Goal: Task Accomplishment & Management: Use online tool/utility

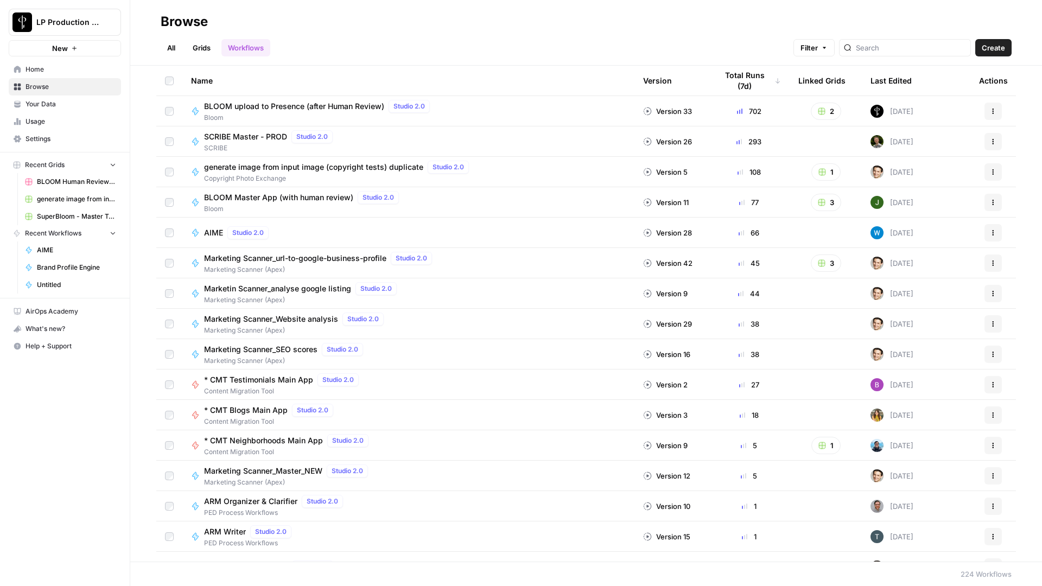
scroll to position [2, 0]
click at [935, 48] on input "search" at bounding box center [910, 47] width 110 height 11
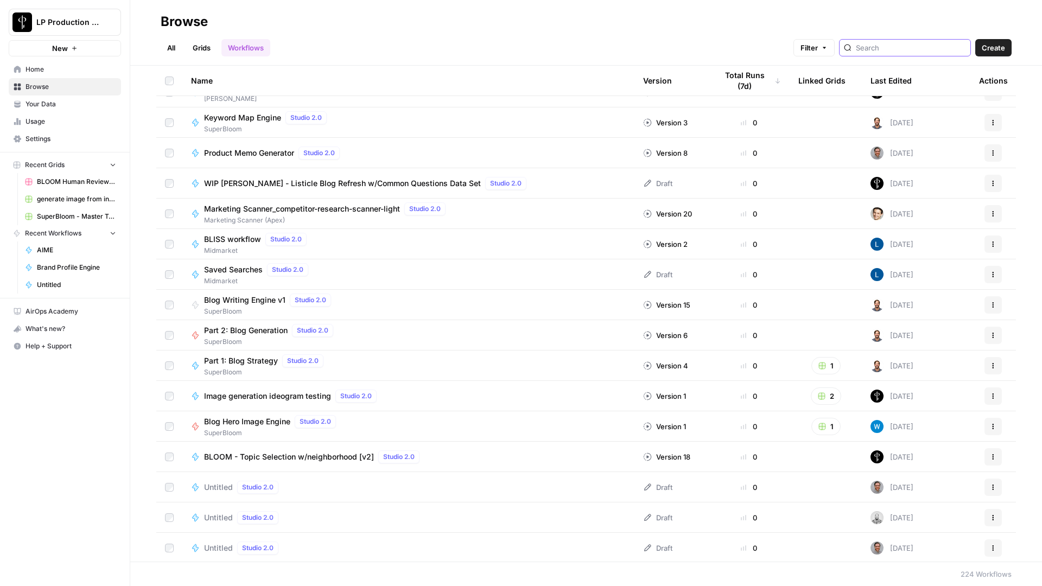
scroll to position [1792, 0]
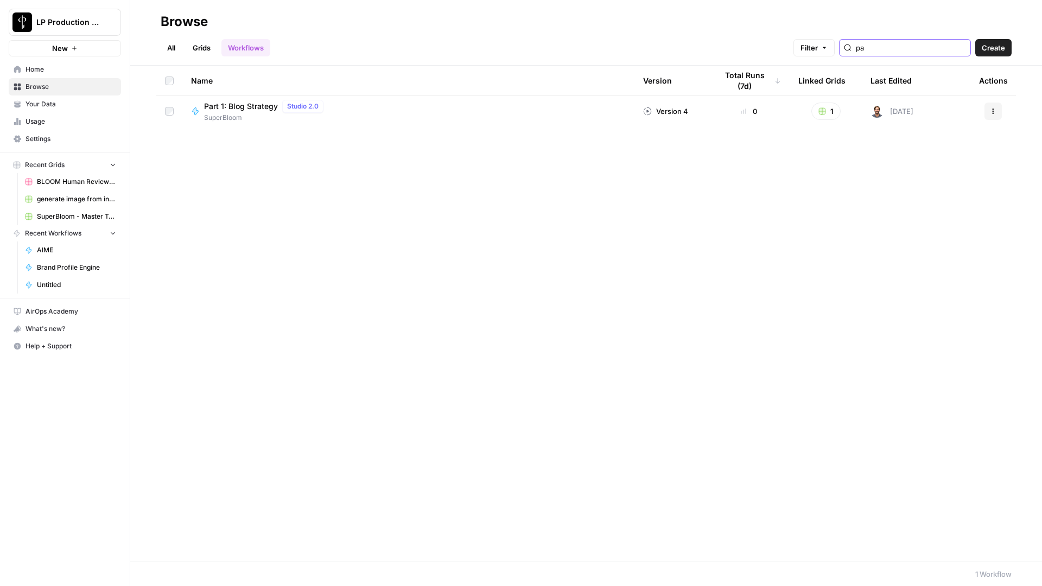
type input "p"
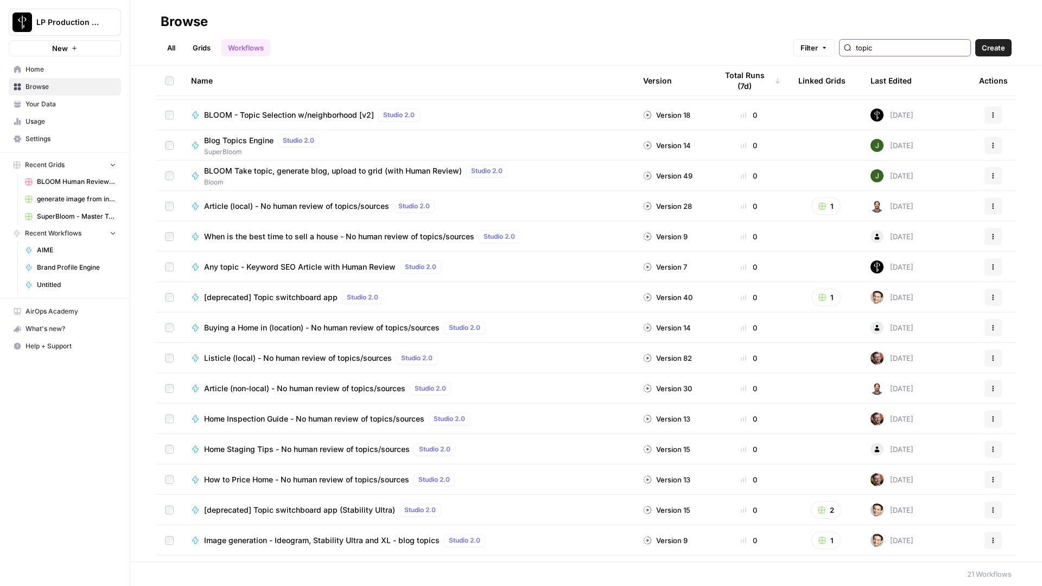
scroll to position [54, 0]
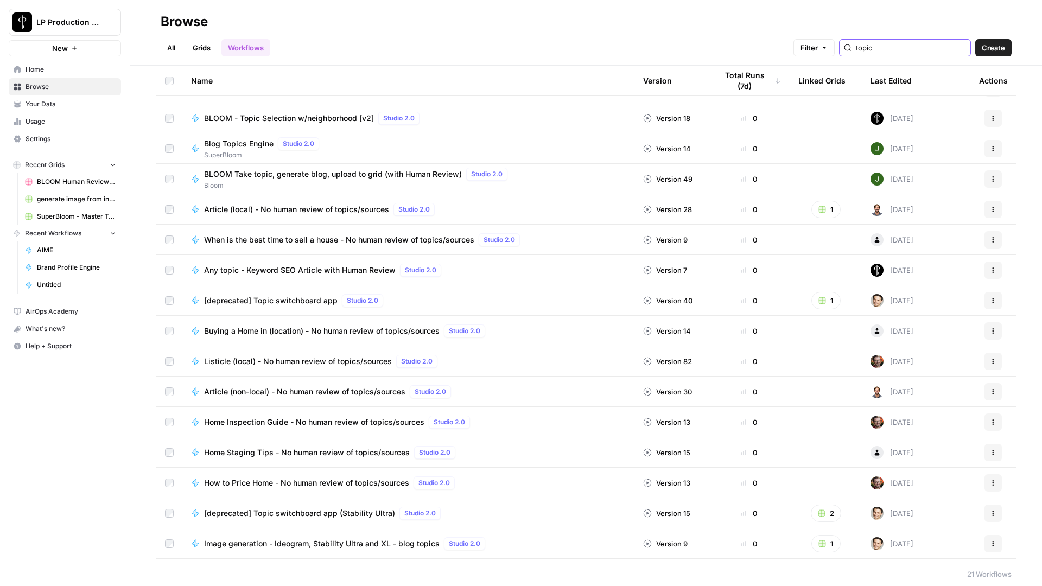
type input "topic"
click at [250, 139] on span "Blog Topics Engine" at bounding box center [238, 143] width 69 height 11
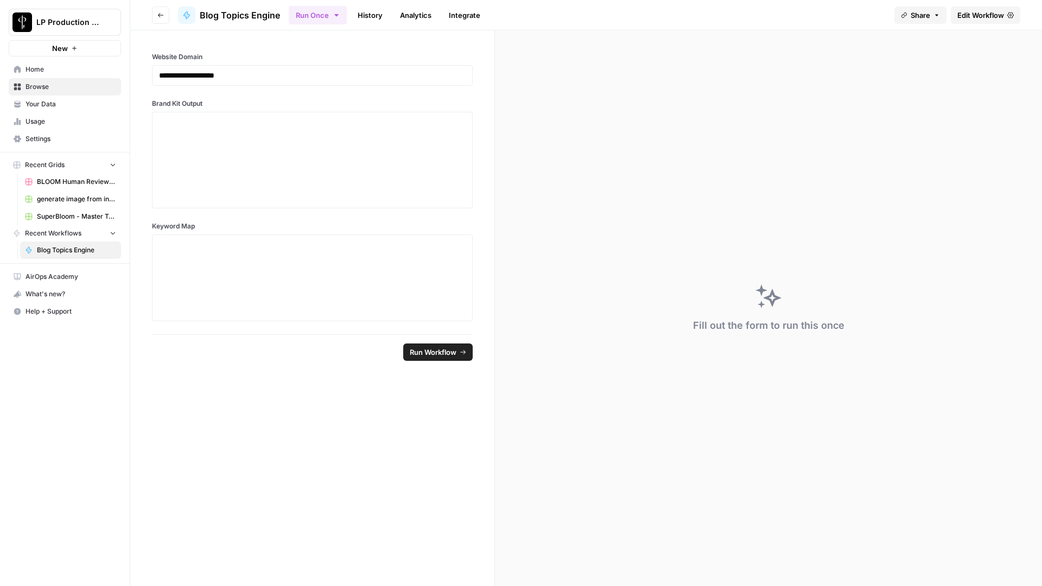
click at [382, 16] on link "History" at bounding box center [370, 15] width 38 height 17
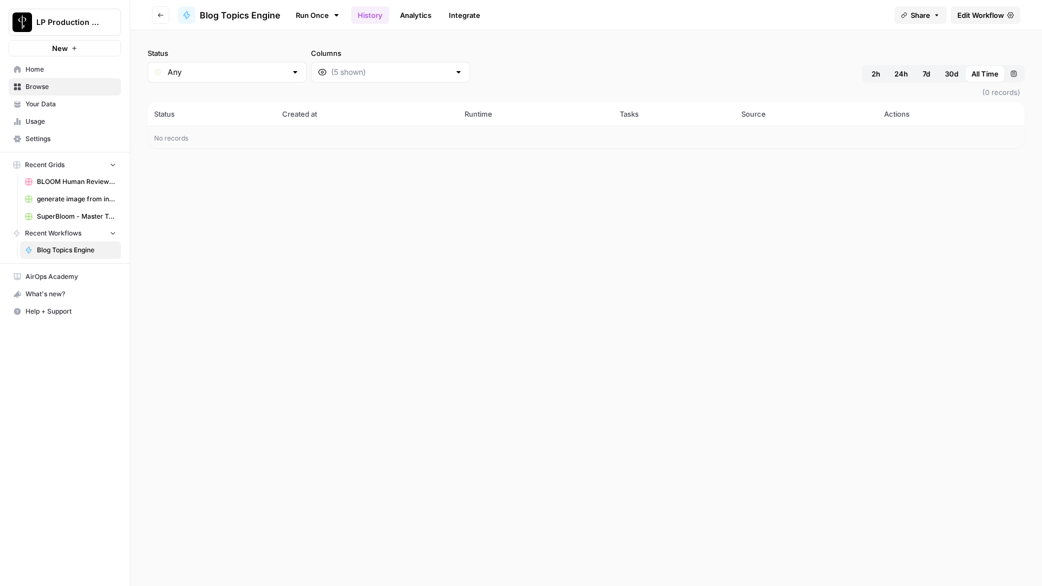
click at [962, 15] on span "Edit Workflow" at bounding box center [980, 15] width 47 height 11
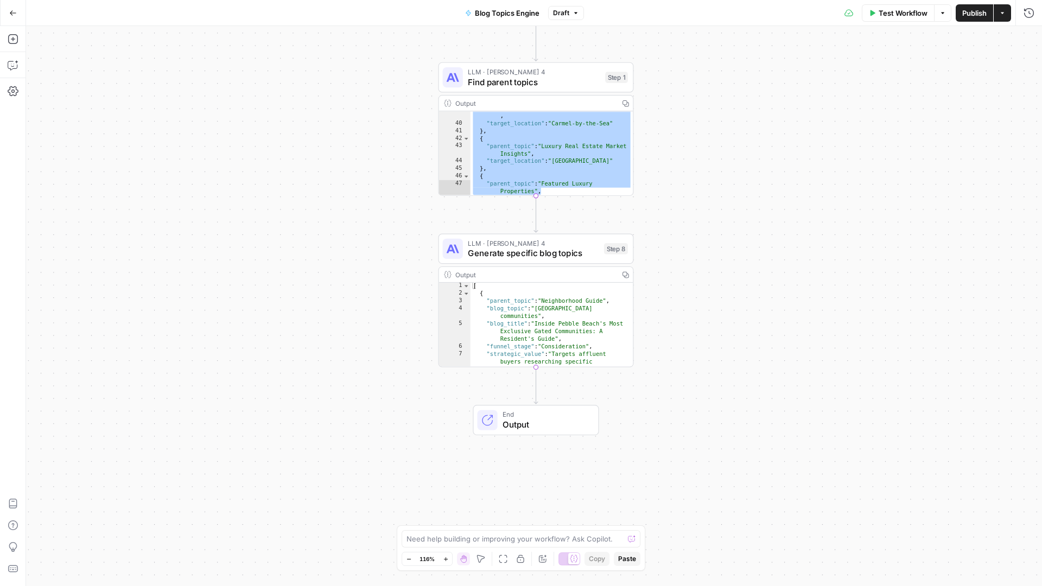
scroll to position [299, 0]
drag, startPoint x: 593, startPoint y: 186, endPoint x: 603, endPoint y: 169, distance: 19.7
click at [591, 175] on div "39 40 41 42 43 44 45 46 47 48 49 "parent_topic" : "Seasonal & Tourism Guide" , …" at bounding box center [536, 153] width 194 height 84
click at [610, 162] on div "} , { "parent_topic" : "Luxury Real Estate Market Insights" , "target_location"…" at bounding box center [551, 154] width 163 height 99
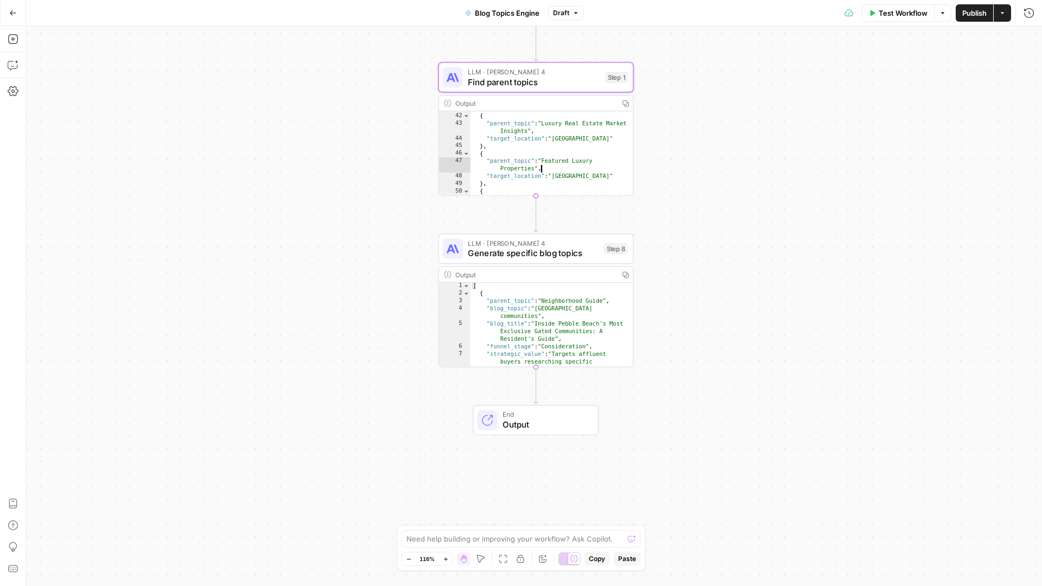
click at [599, 176] on div "} , { "parent_topic" : "Luxury Real Estate Market Insights" , "target_location"…" at bounding box center [551, 154] width 163 height 99
type textarea "**"
click at [303, 322] on div "Workflow Set Inputs Inputs LLM · GPT-4.1 Generate audience personas Step 17 LLM…" at bounding box center [533, 306] width 1015 height 560
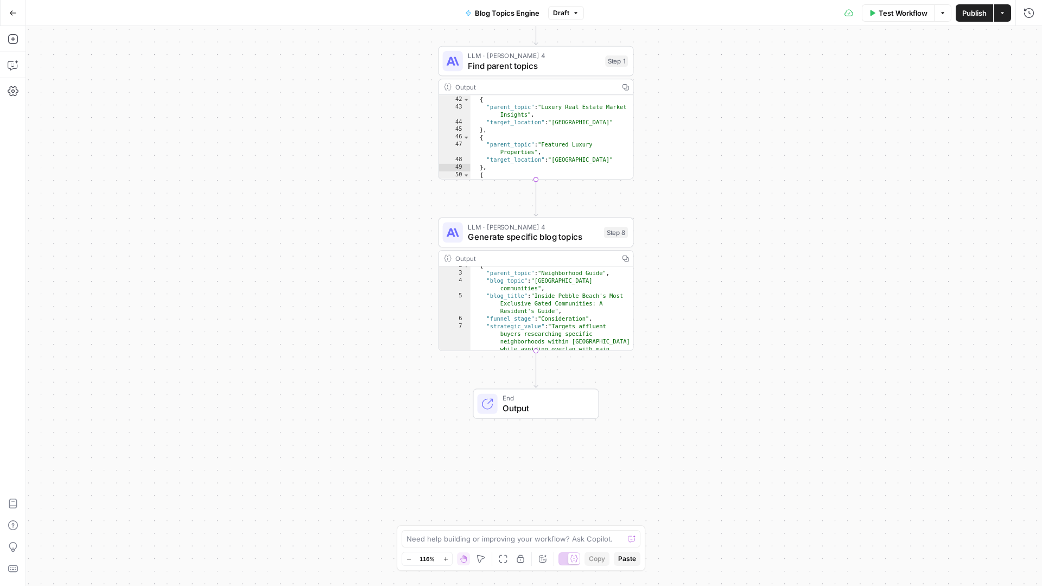
scroll to position [10, 0]
click at [529, 282] on div "{ "parent_topic" : "Neighborhood Guide" , "blog_topic" : "Pebble Beach gated co…" at bounding box center [551, 326] width 163 height 129
click at [486, 282] on div "{ "parent_topic" : "Neighborhood Guide" , "blog_topic" : "Pebble Beach gated co…" at bounding box center [551, 326] width 163 height 129
click at [503, 282] on div "[ { "parent_topic" : "Neighborhood Guide" , "blog_topic" : "Pebble Beach gated …" at bounding box center [551, 327] width 163 height 129
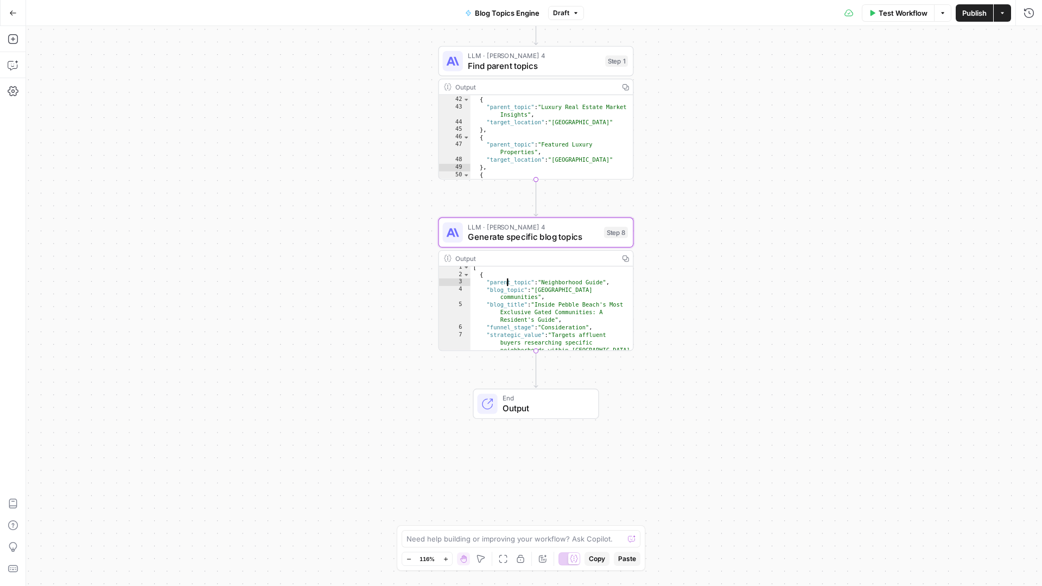
click at [503, 282] on div "[ { "parent_topic" : "Neighborhood Guide" , "blog_topic" : "Pebble Beach gated …" at bounding box center [551, 327] width 163 height 129
click at [502, 291] on div "[ { "parent_topic" : "Neighborhood Guide" , "blog_topic" : "Pebble Beach gated …" at bounding box center [551, 327] width 163 height 129
click at [500, 304] on div "[ { "parent_topic" : "Neighborhood Guide" , "blog_topic" : "Pebble Beach gated …" at bounding box center [551, 327] width 163 height 129
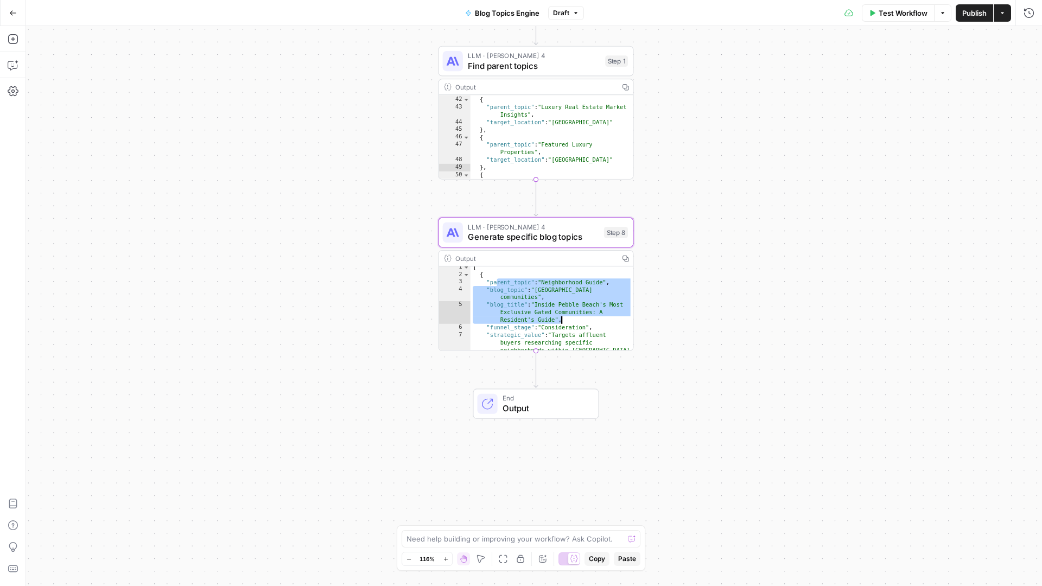
drag, startPoint x: 492, startPoint y: 280, endPoint x: 573, endPoint y: 312, distance: 87.1
click at [573, 312] on div "[ { "parent_topic" : "Neighborhood Guide" , "blog_topic" : "Pebble Beach gated …" at bounding box center [551, 327] width 163 height 129
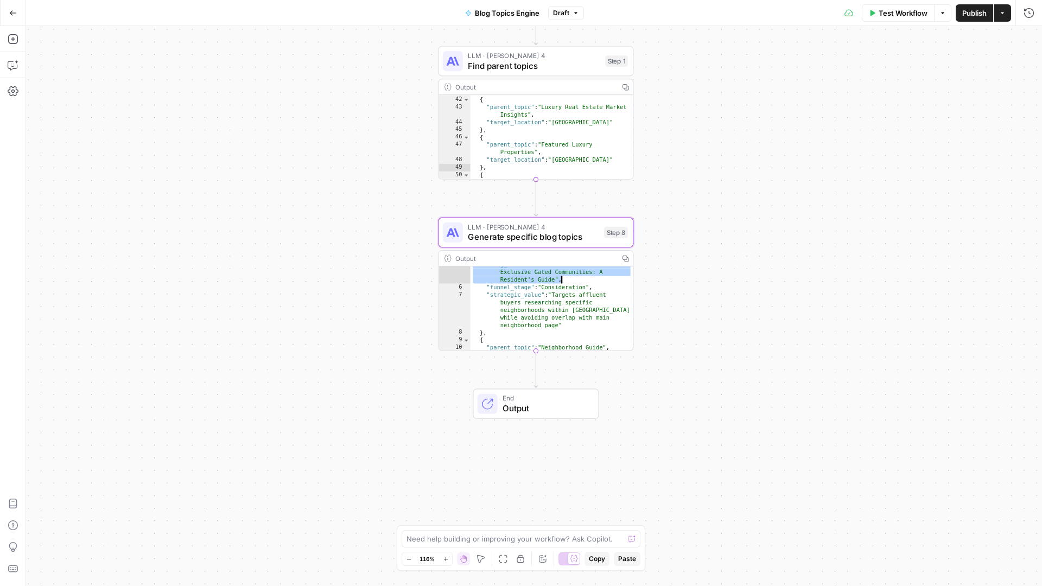
scroll to position [37, 0]
click at [567, 325] on div ""blog_title" : "Inside Pebble Beach's Most Exclusive Gated Communities: A Resid…" at bounding box center [551, 322] width 163 height 122
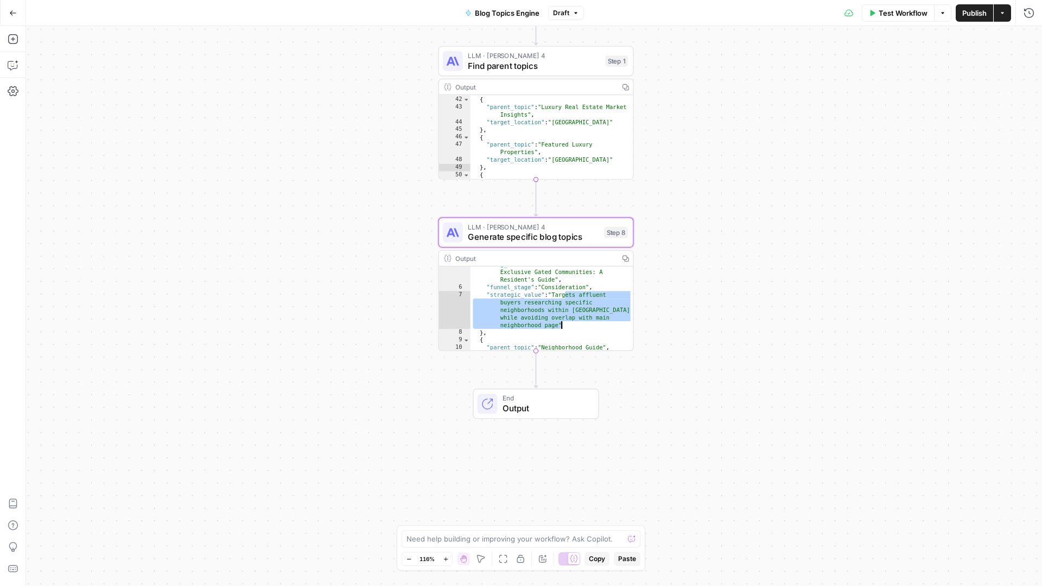
drag, startPoint x: 551, startPoint y: 294, endPoint x: 555, endPoint y: 318, distance: 24.2
click at [555, 318] on div ""blog_title" : "Inside Pebble Beach's Most Exclusive Gated Communities: A Resid…" at bounding box center [551, 322] width 163 height 122
click at [572, 331] on div ""blog_title" : "Inside Pebble Beach's Most Exclusive Gated Communities: A Resid…" at bounding box center [551, 326] width 163 height 122
type textarea "*"
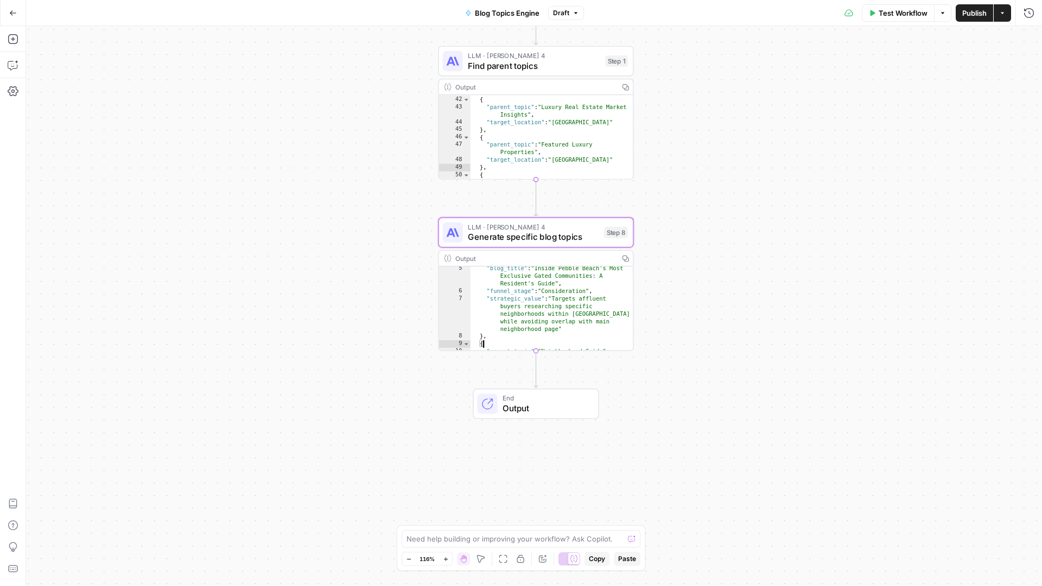
click at [570, 331] on div ""blog_title" : "Inside Pebble Beach's Most Exclusive Gated Communities: A Resid…" at bounding box center [551, 326] width 163 height 122
click at [625, 257] on icon "button" at bounding box center [625, 258] width 7 height 7
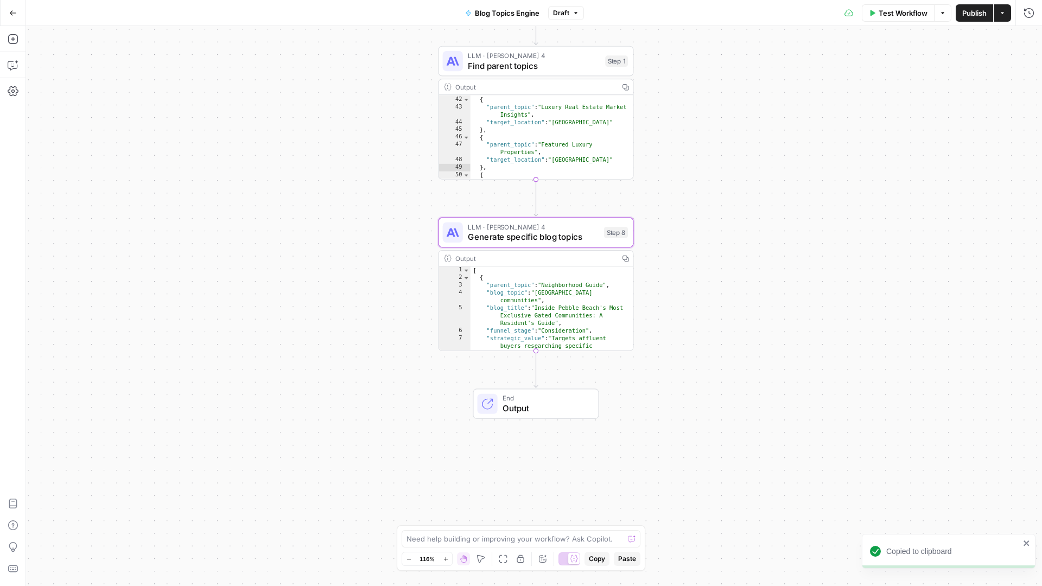
click at [7, 16] on button "Go Back" at bounding box center [13, 13] width 20 height 20
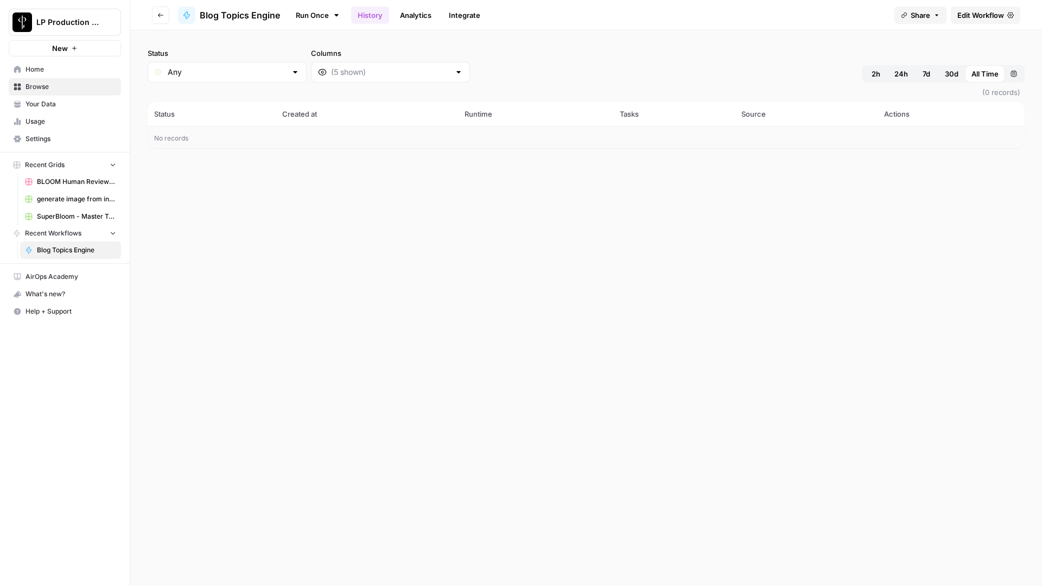
drag, startPoint x: 171, startPoint y: 12, endPoint x: 161, endPoint y: 13, distance: 10.4
click at [171, 12] on header "Go back Blog Topics Engine Run Once History Analytics Integrate Share Edit Work…" at bounding box center [585, 15] width 911 height 30
click at [158, 13] on icon "button" at bounding box center [160, 15] width 7 height 7
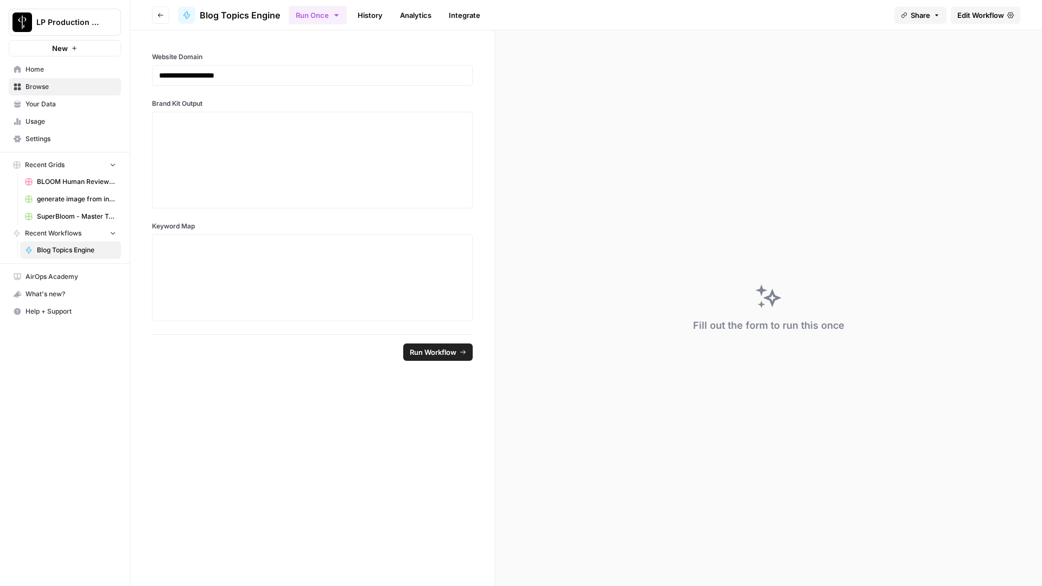
click at [159, 16] on icon "button" at bounding box center [160, 15] width 7 height 7
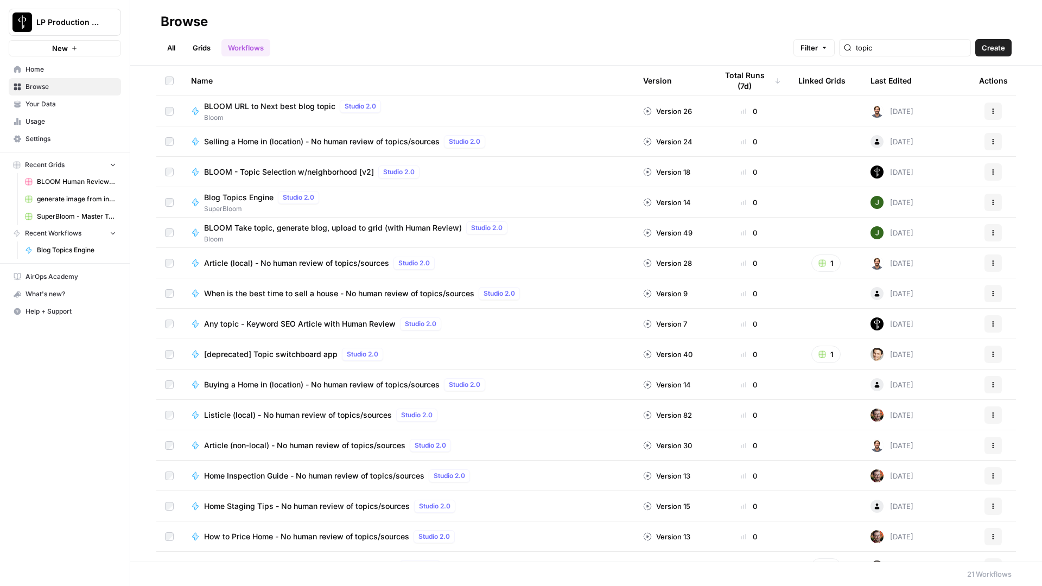
click at [186, 27] on div "Browse" at bounding box center [184, 21] width 47 height 17
click at [199, 44] on link "Grids" at bounding box center [201, 47] width 31 height 17
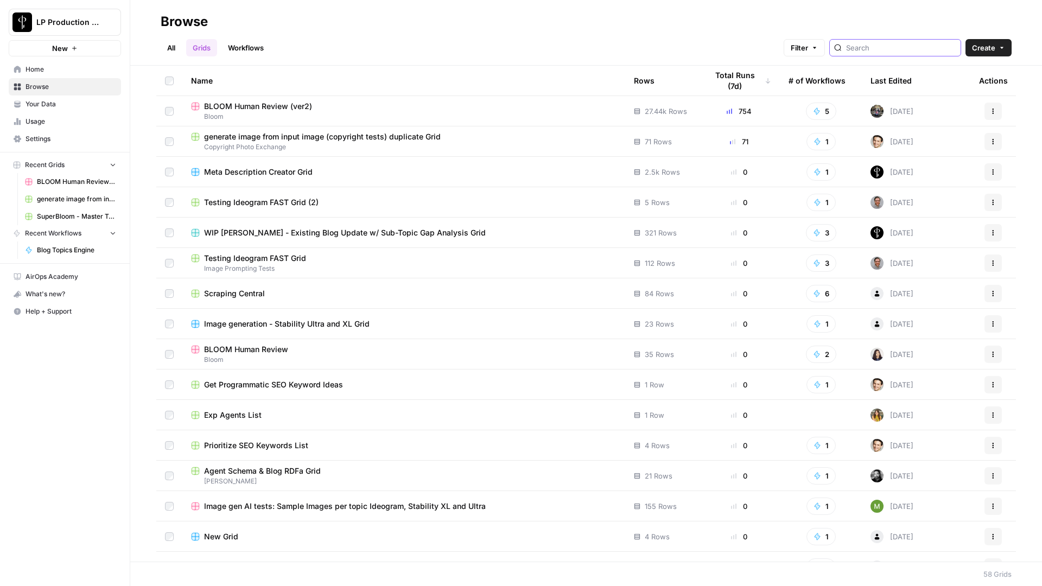
click at [902, 51] on input "search" at bounding box center [901, 47] width 110 height 11
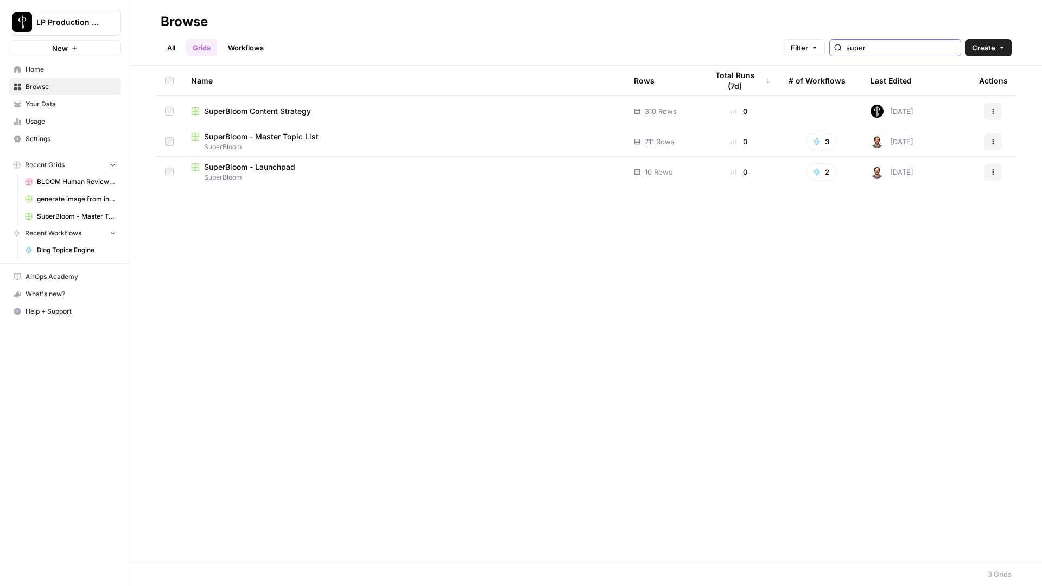
type input "super"
click at [289, 137] on span "SuperBloom - Master Topic List" at bounding box center [261, 136] width 114 height 11
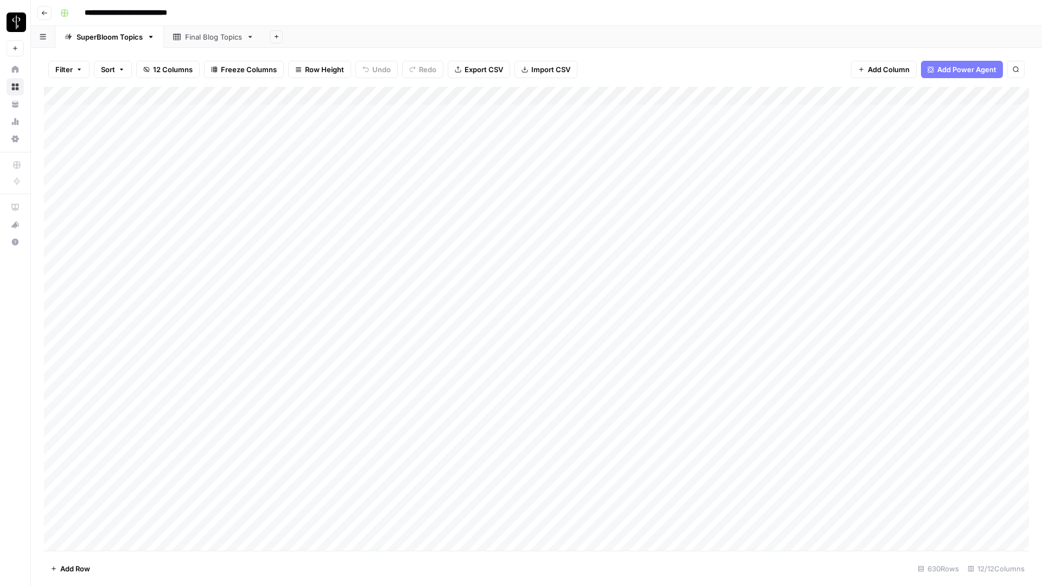
scroll to position [2, 0]
click at [62, 21] on button "button" at bounding box center [64, 12] width 17 height 17
